Goal: Information Seeking & Learning: Learn about a topic

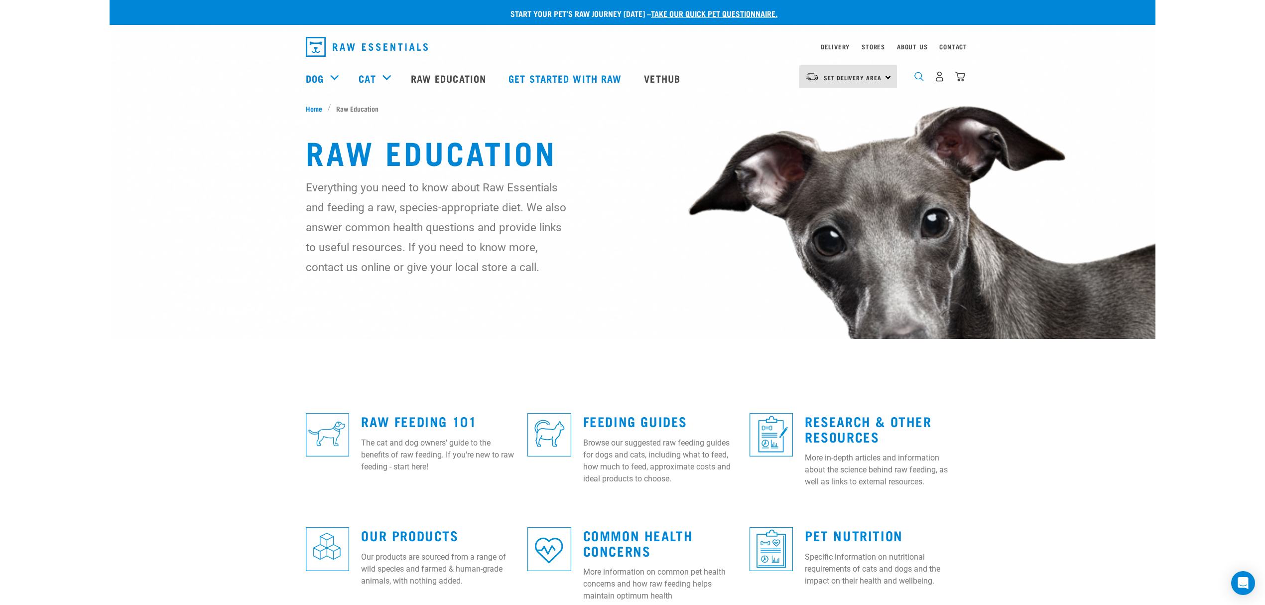
click at [917, 78] on img "dropdown navigation" at bounding box center [919, 76] width 9 height 9
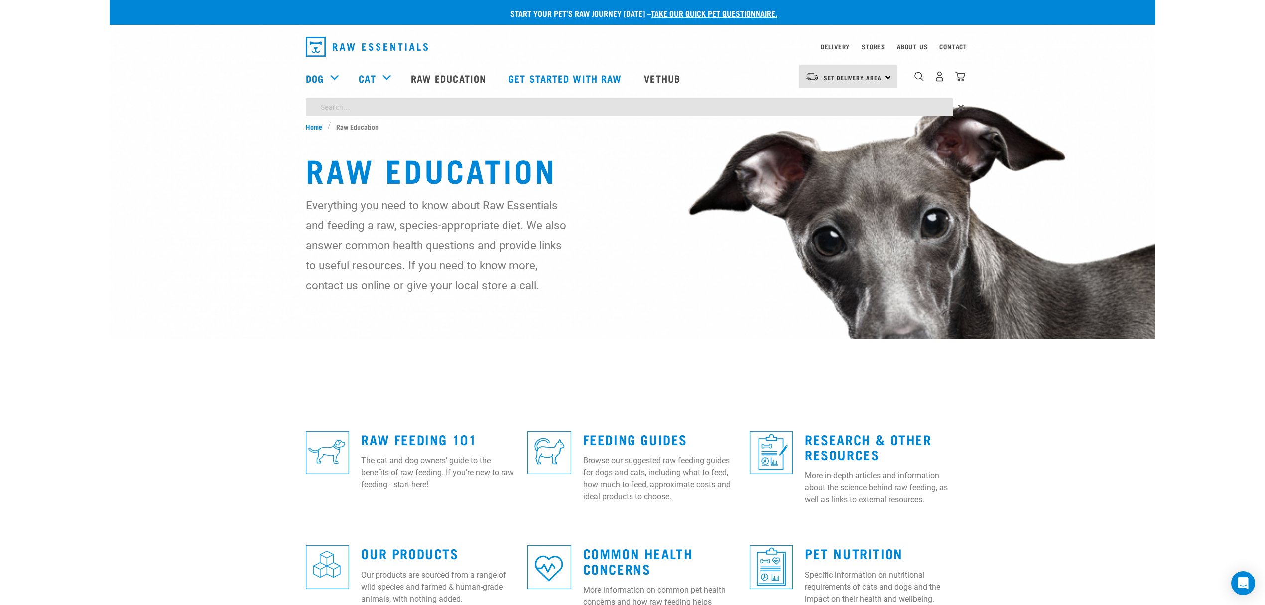
click at [426, 103] on input "search" at bounding box center [629, 107] width 647 height 18
type input "breeding"
click at [361, 108] on input "breeding" at bounding box center [629, 107] width 647 height 18
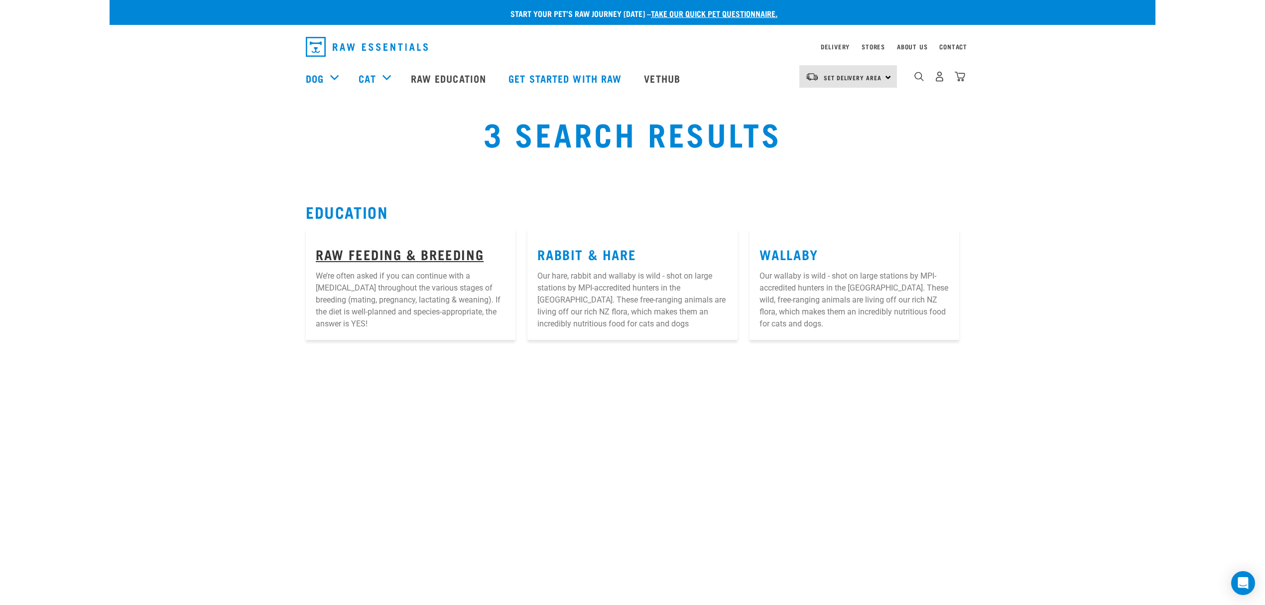
click at [406, 251] on link "Raw Feeding & Breeding" at bounding box center [400, 253] width 168 height 7
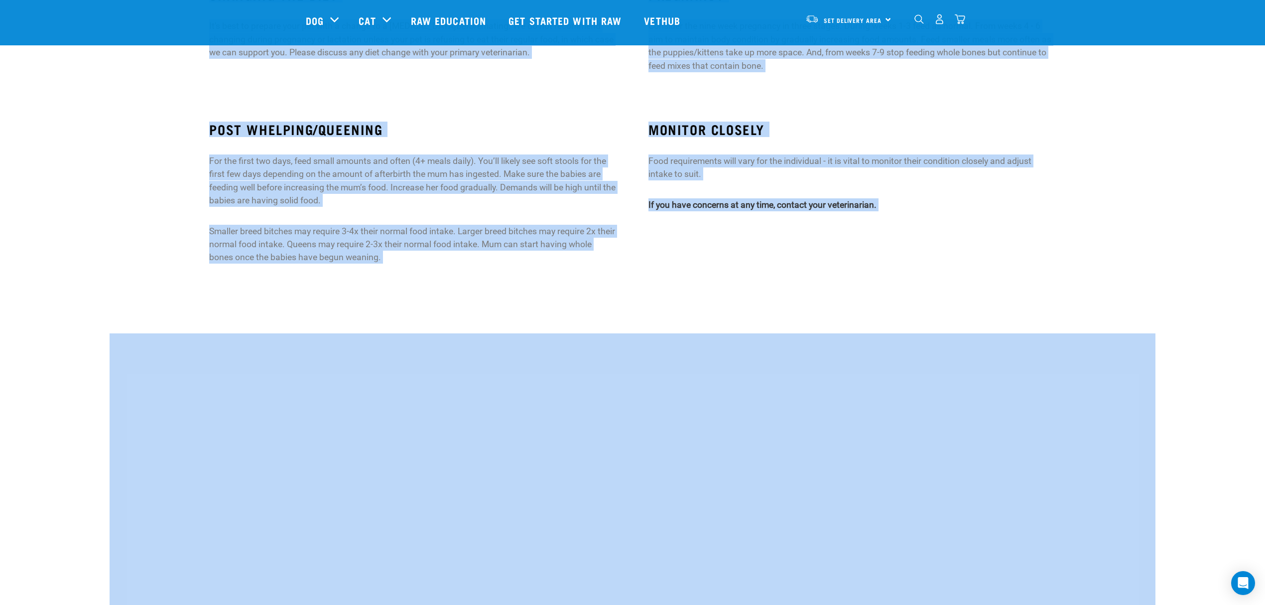
scroll to position [266, 0]
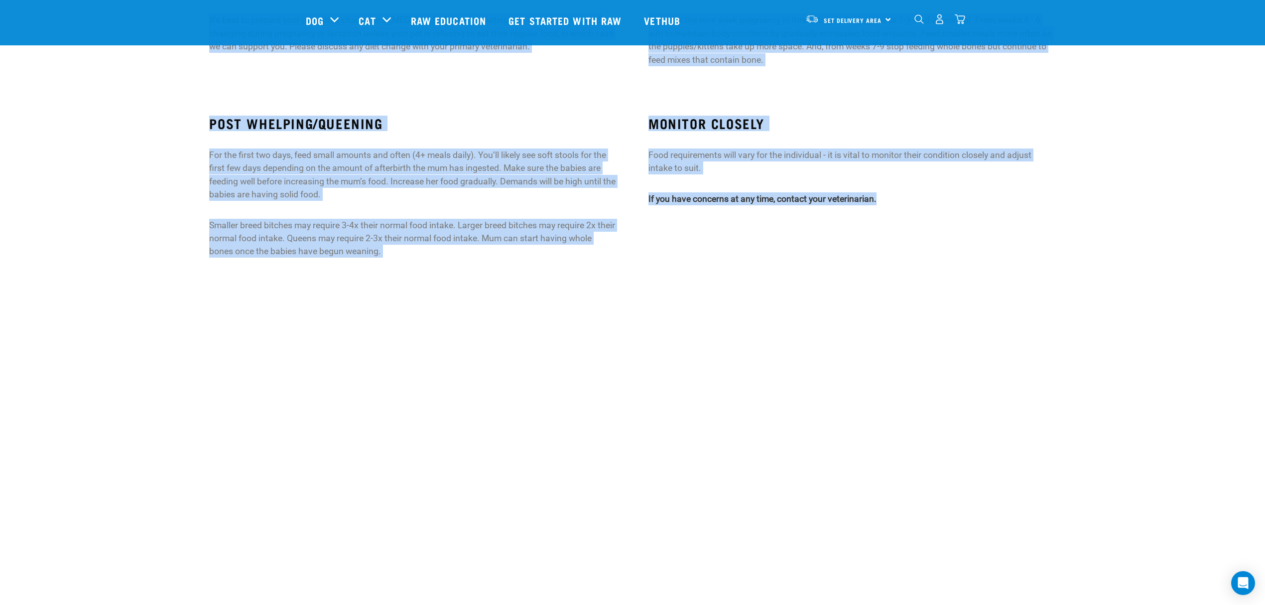
drag, startPoint x: 581, startPoint y: 210, endPoint x: 919, endPoint y: 240, distance: 339.1
click at [919, 238] on div "Start your pet’s raw journey [DATE] – take our quick pet questionnaire. Deliver…" at bounding box center [633, 10] width 1046 height 553
copy div "LORE IP DOL Si’am conse adipi el sed doe temporin utla e dol magn aliquaenim ad…"
